Goal: Information Seeking & Learning: Check status

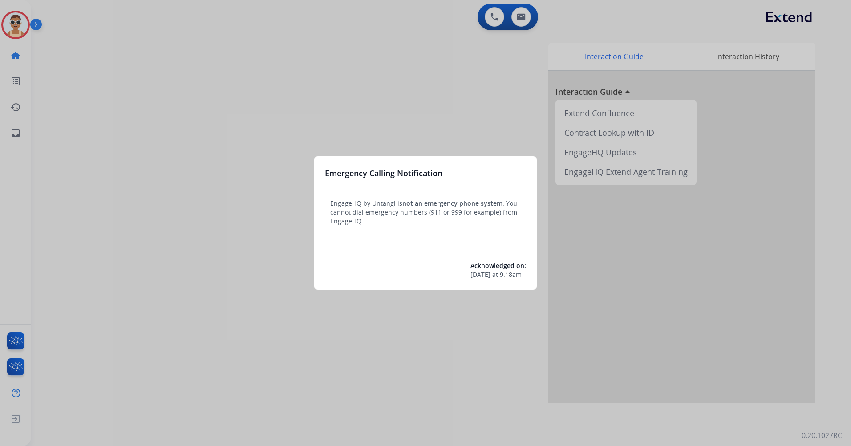
click at [329, 289] on div "Emergency Calling Notification EngageHQ by Untangl is not an emergency phone sy…" at bounding box center [425, 223] width 223 height 134
click at [283, 353] on div at bounding box center [425, 223] width 851 height 446
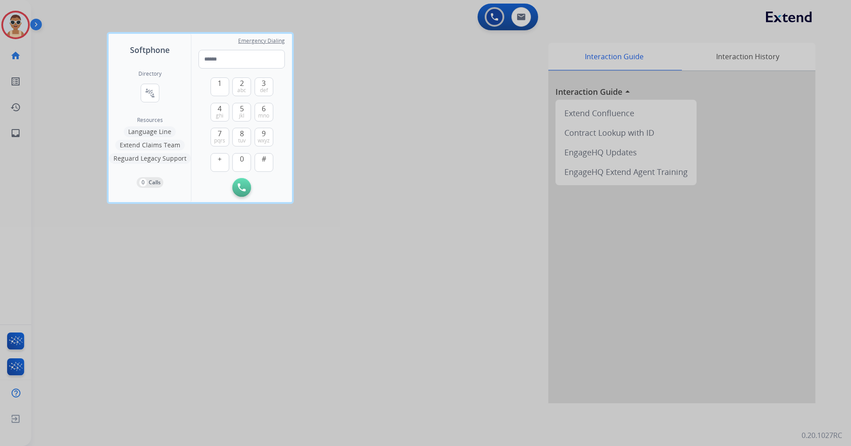
click at [212, 275] on div at bounding box center [425, 223] width 851 height 446
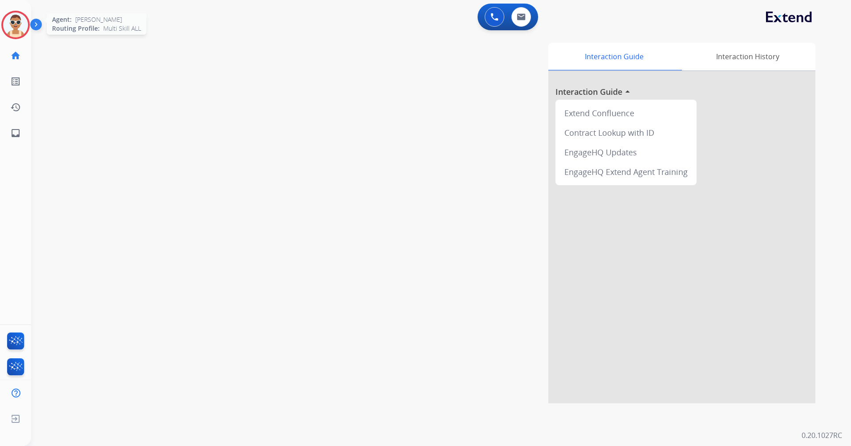
click at [22, 22] on img at bounding box center [15, 24] width 25 height 25
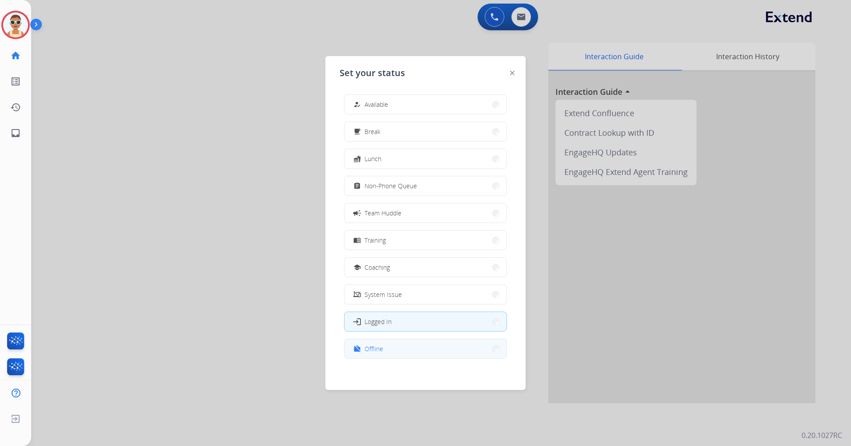
scroll to position [3, 0]
click at [439, 346] on button "work_off Offline" at bounding box center [426, 346] width 162 height 19
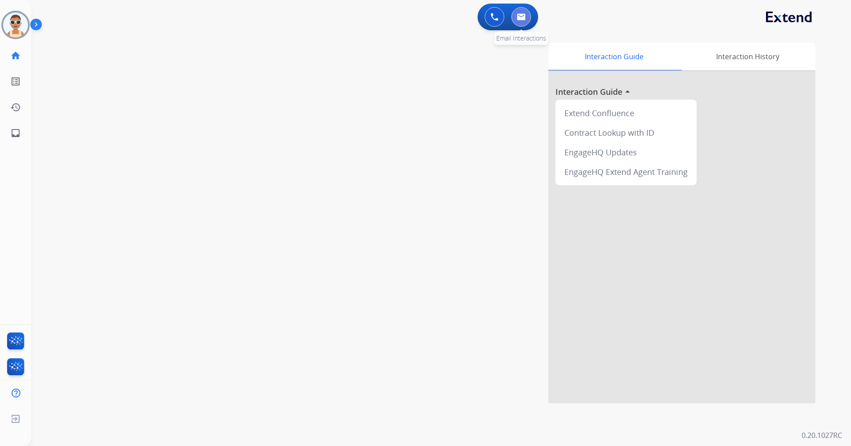
click at [521, 17] on img at bounding box center [521, 16] width 9 height 7
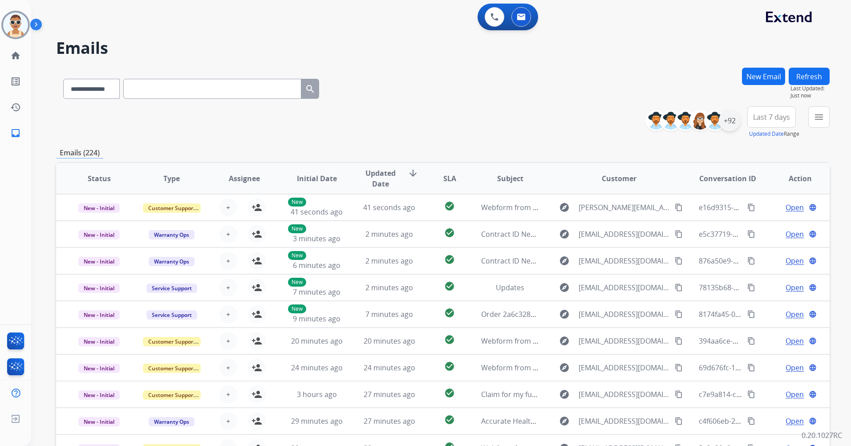
click at [732, 124] on div "+92" at bounding box center [729, 120] width 21 height 21
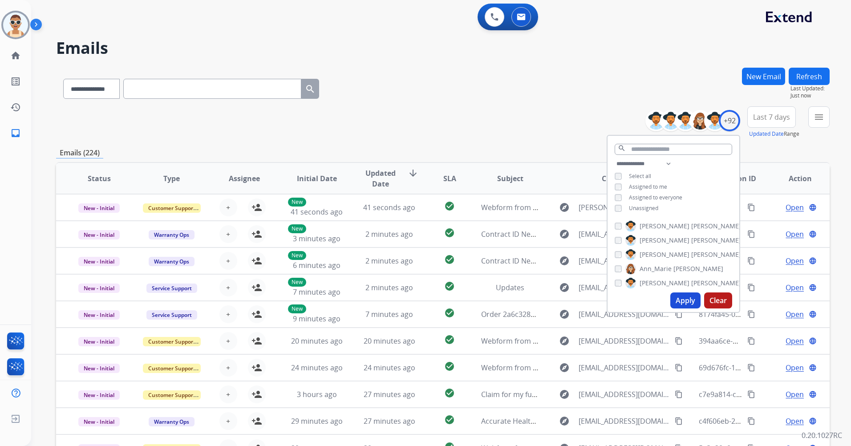
click at [649, 187] on span "Assigned to me" at bounding box center [648, 187] width 38 height 8
click at [683, 301] on button "Apply" at bounding box center [686, 301] width 30 height 16
click at [761, 112] on button "Last 7 days" at bounding box center [772, 116] width 49 height 21
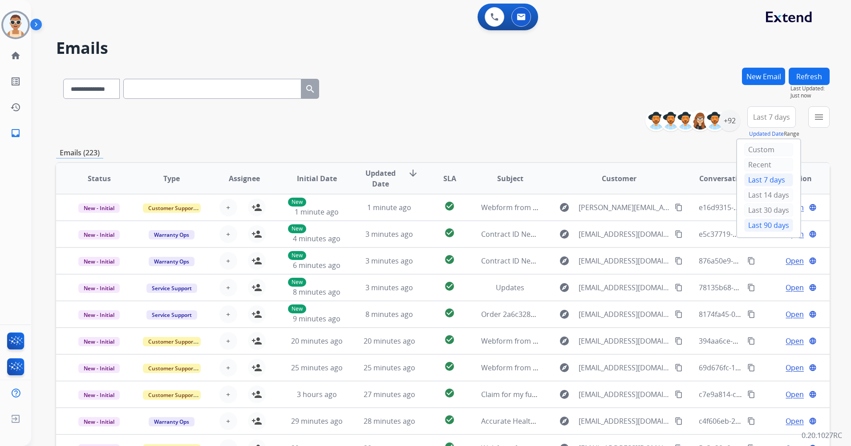
click at [763, 224] on div "Last 90 days" at bounding box center [768, 225] width 49 height 13
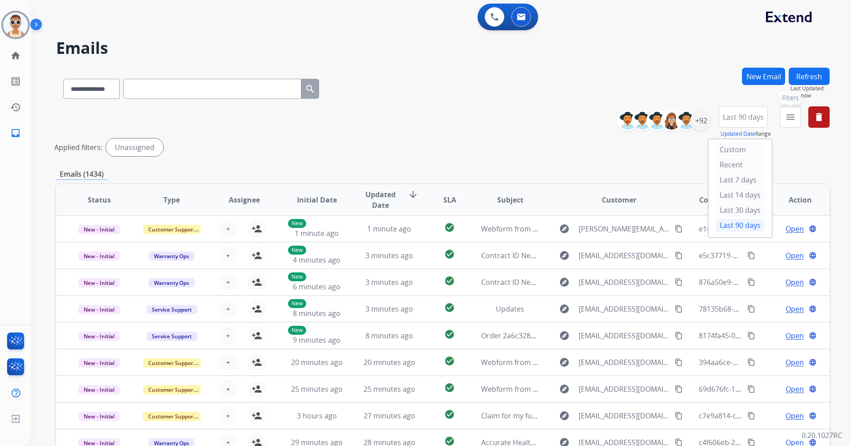
click at [787, 114] on mat-icon "menu" at bounding box center [790, 117] width 11 height 11
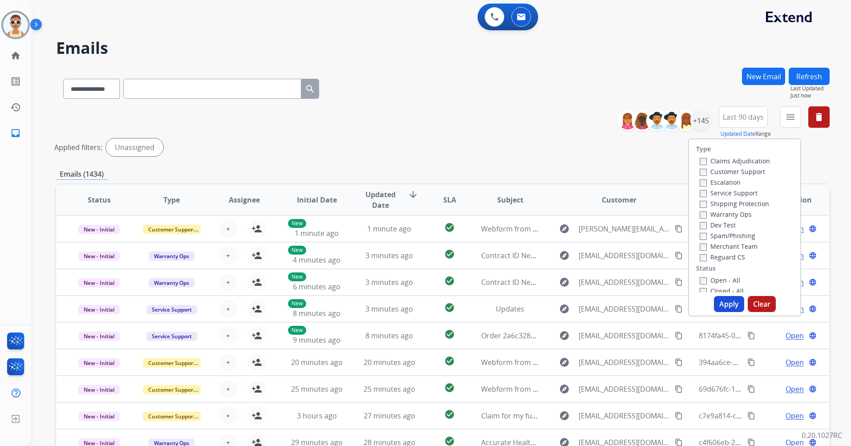
click at [753, 171] on label "Customer Support" at bounding box center [732, 171] width 65 height 8
click at [752, 202] on label "Shipping Protection" at bounding box center [734, 203] width 69 height 8
click at [731, 252] on div "Reguard CS" at bounding box center [735, 257] width 70 height 11
click at [735, 258] on label "Reguard CS" at bounding box center [722, 257] width 45 height 8
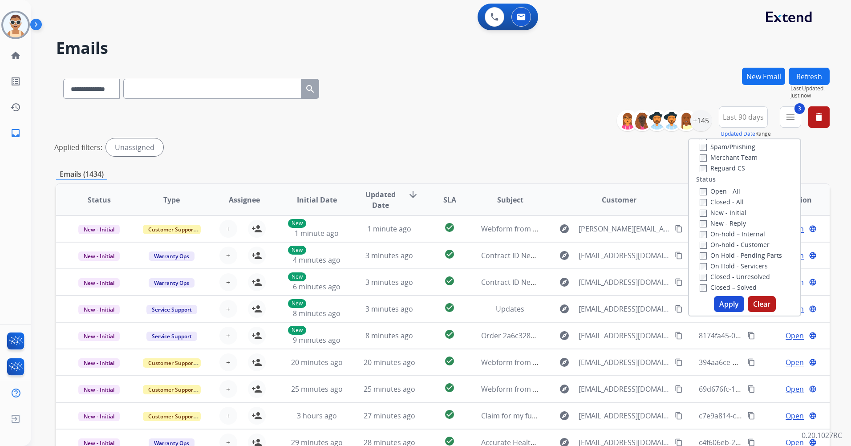
click at [721, 195] on div "Open - All" at bounding box center [747, 191] width 94 height 11
click at [723, 192] on label "Open - All" at bounding box center [720, 191] width 41 height 8
click at [726, 298] on button "Apply" at bounding box center [729, 304] width 30 height 16
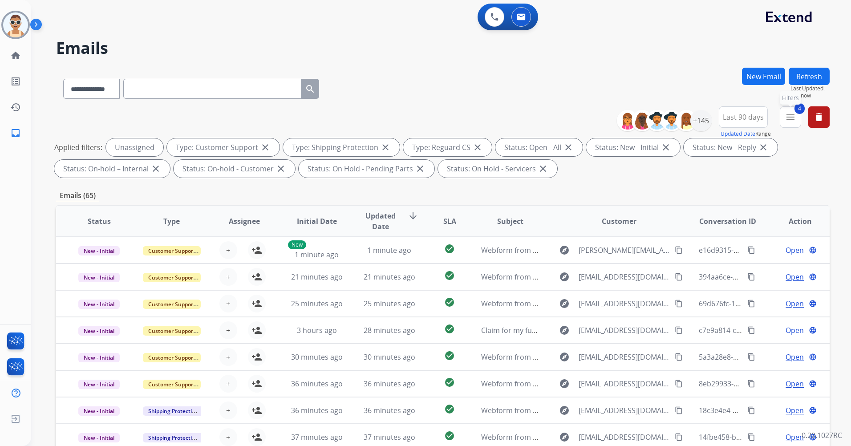
drag, startPoint x: 789, startPoint y: 120, endPoint x: 782, endPoint y: 156, distance: 36.3
click at [790, 120] on mat-icon "menu" at bounding box center [790, 117] width 11 height 11
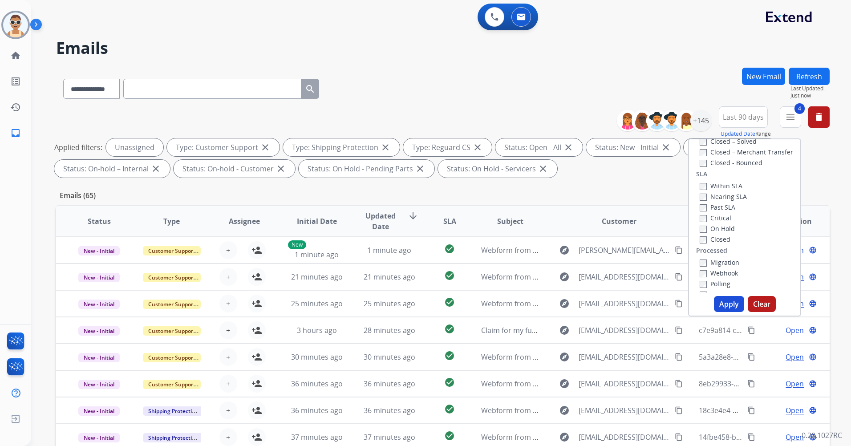
scroll to position [246, 0]
click at [723, 195] on label "Past SLA" at bounding box center [718, 196] width 36 height 8
click at [719, 205] on label "Critical" at bounding box center [716, 207] width 32 height 8
click at [731, 305] on button "Apply" at bounding box center [729, 304] width 30 height 16
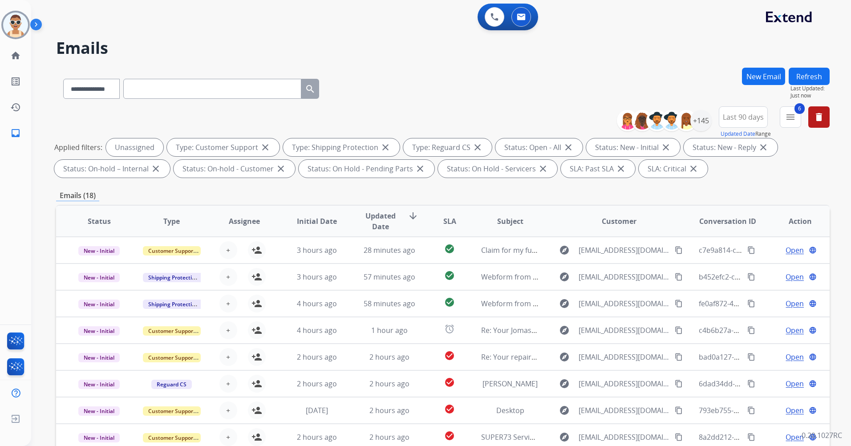
drag, startPoint x: 314, startPoint y: 83, endPoint x: 399, endPoint y: 45, distance: 92.5
click at [492, 16] on img at bounding box center [495, 17] width 8 height 8
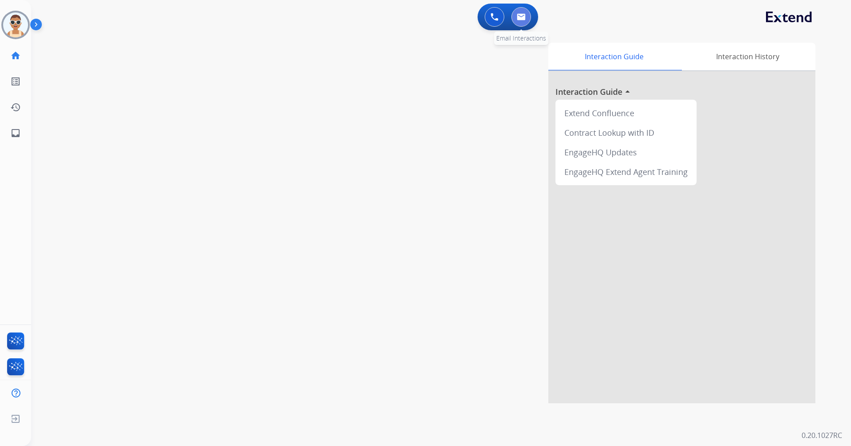
click at [526, 19] on button at bounding box center [522, 17] width 20 height 20
select select "**********"
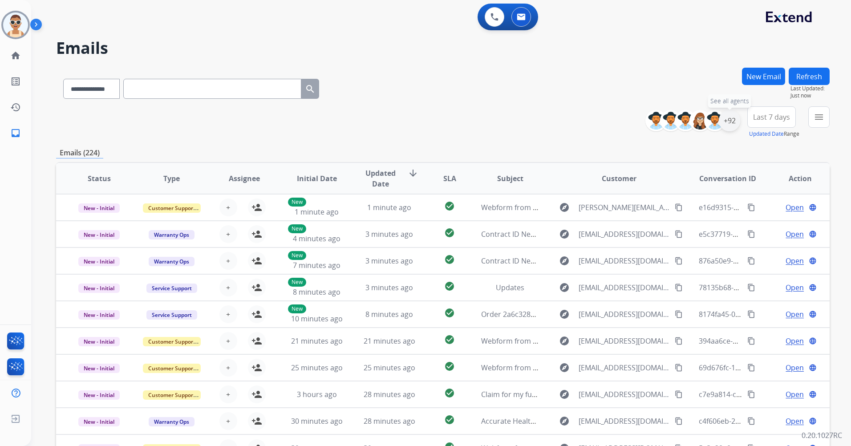
click at [734, 115] on div "+92" at bounding box center [729, 120] width 21 height 21
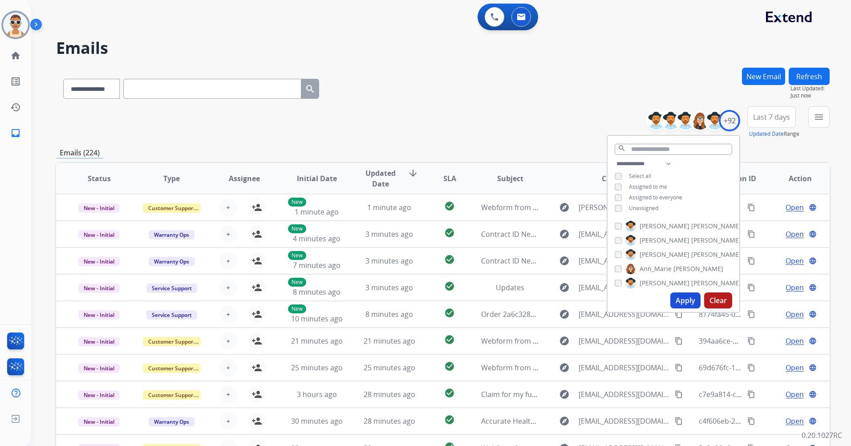
click at [658, 186] on span "Assigned to me" at bounding box center [648, 187] width 38 height 8
click at [649, 206] on span "Unassigned" at bounding box center [643, 208] width 29 height 8
drag, startPoint x: 649, startPoint y: 206, endPoint x: 736, endPoint y: 141, distance: 109.2
click at [736, 141] on div "search" at bounding box center [674, 147] width 132 height 23
click at [669, 162] on select "**********" at bounding box center [645, 164] width 61 height 11
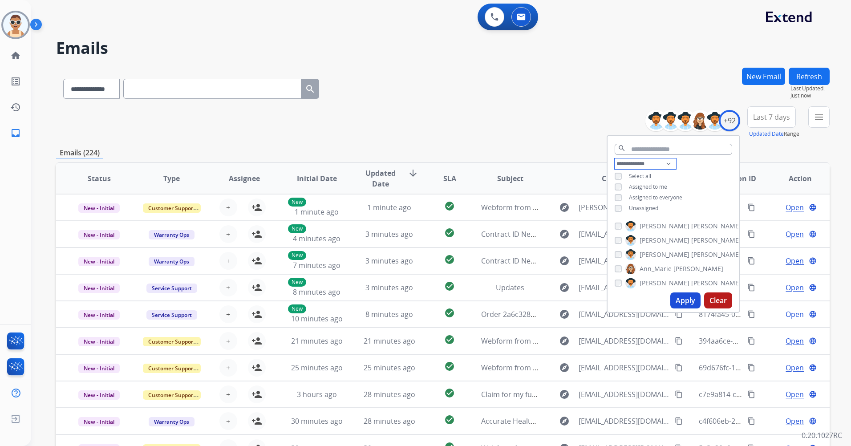
select select "**********"
click at [615, 159] on select "**********" at bounding box center [645, 164] width 61 height 11
click at [666, 183] on span "Assigned to everyone" at bounding box center [655, 187] width 53 height 8
click at [687, 300] on button "Apply" at bounding box center [686, 301] width 30 height 16
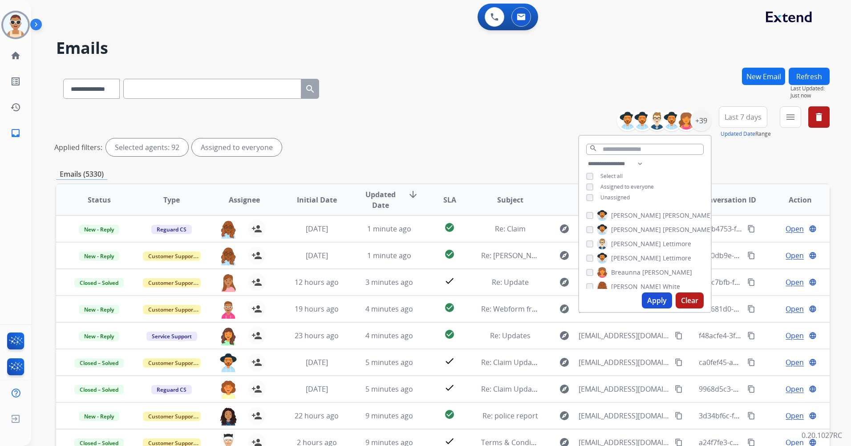
click at [653, 298] on button "Apply" at bounding box center [657, 301] width 30 height 16
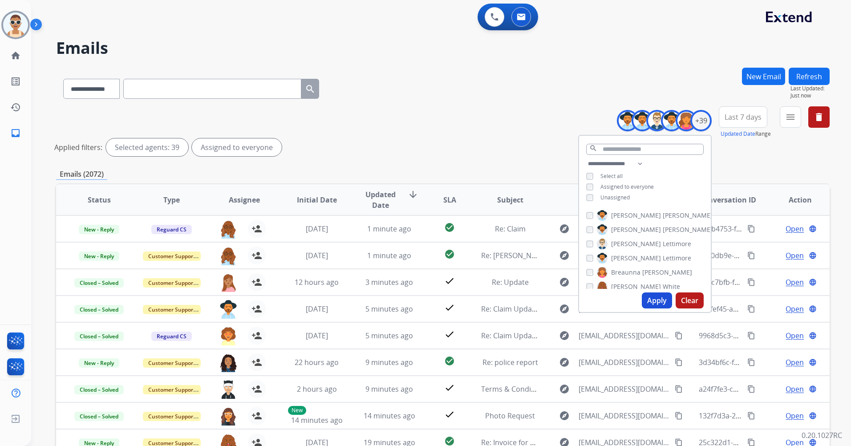
click at [741, 119] on span "Last 7 days" at bounding box center [743, 117] width 37 height 4
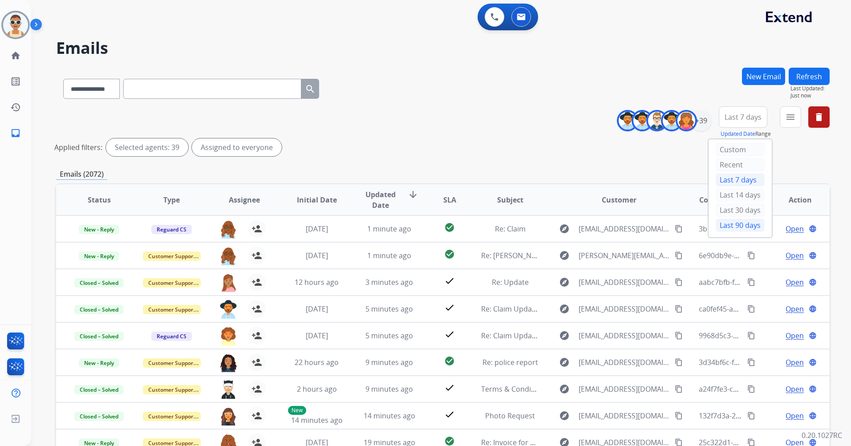
drag, startPoint x: 738, startPoint y: 224, endPoint x: 677, endPoint y: 192, distance: 68.9
click at [738, 225] on div "Last 90 days" at bounding box center [740, 225] width 49 height 13
click at [793, 110] on button "menu Filters" at bounding box center [790, 116] width 21 height 21
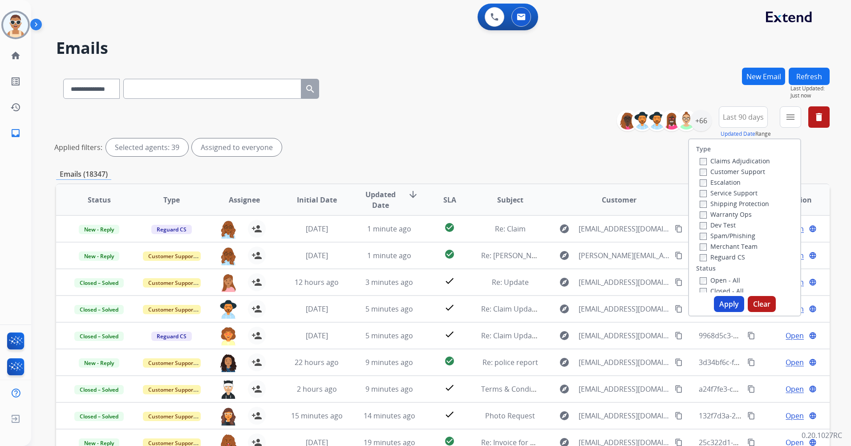
click at [753, 171] on label "Customer Support" at bounding box center [732, 171] width 65 height 8
click at [747, 206] on label "Shipping Protection" at bounding box center [734, 203] width 69 height 8
click at [732, 256] on label "Reguard CS" at bounding box center [722, 257] width 45 height 8
click at [721, 279] on label "Open - All" at bounding box center [720, 280] width 41 height 8
click at [733, 305] on button "Apply" at bounding box center [729, 304] width 30 height 16
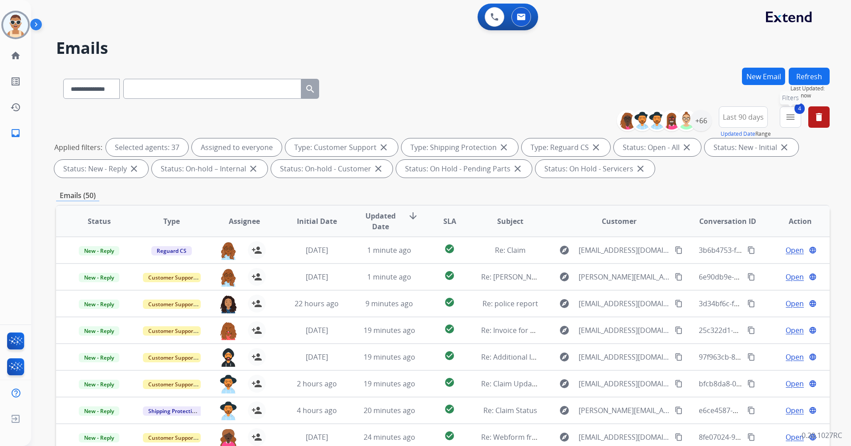
click at [789, 117] on mat-icon "menu" at bounding box center [790, 117] width 11 height 11
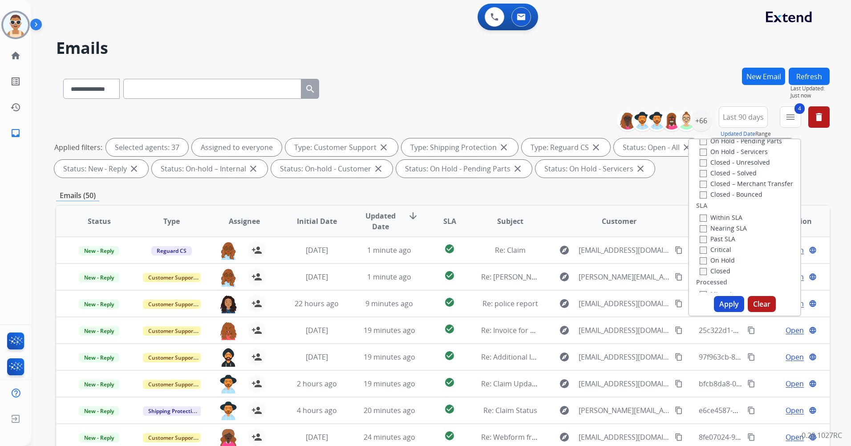
scroll to position [246, 0]
click at [722, 197] on label "Past SLA" at bounding box center [718, 196] width 36 height 8
click at [720, 207] on label "Critical" at bounding box center [716, 207] width 32 height 8
drag, startPoint x: 724, startPoint y: 299, endPoint x: 717, endPoint y: 294, distance: 7.9
click at [724, 299] on button "Apply" at bounding box center [729, 304] width 30 height 16
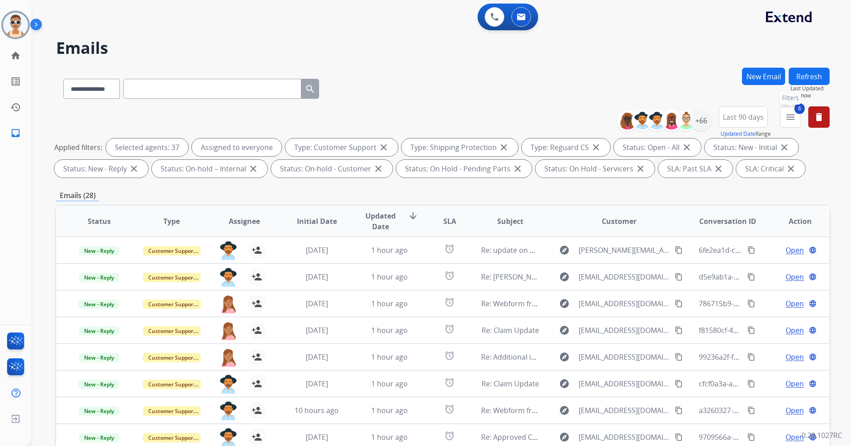
click at [787, 114] on mat-icon "menu" at bounding box center [790, 117] width 11 height 11
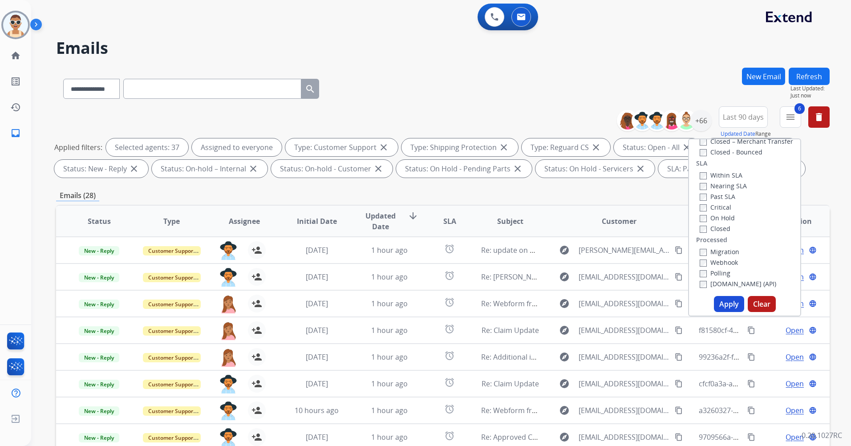
click at [728, 195] on label "Past SLA" at bounding box center [718, 196] width 36 height 8
click at [713, 205] on label "Critical" at bounding box center [716, 207] width 32 height 8
drag, startPoint x: 724, startPoint y: 310, endPoint x: 686, endPoint y: 280, distance: 48.8
click at [724, 309] on button "Apply" at bounding box center [729, 304] width 30 height 16
